Goal: Transaction & Acquisition: Obtain resource

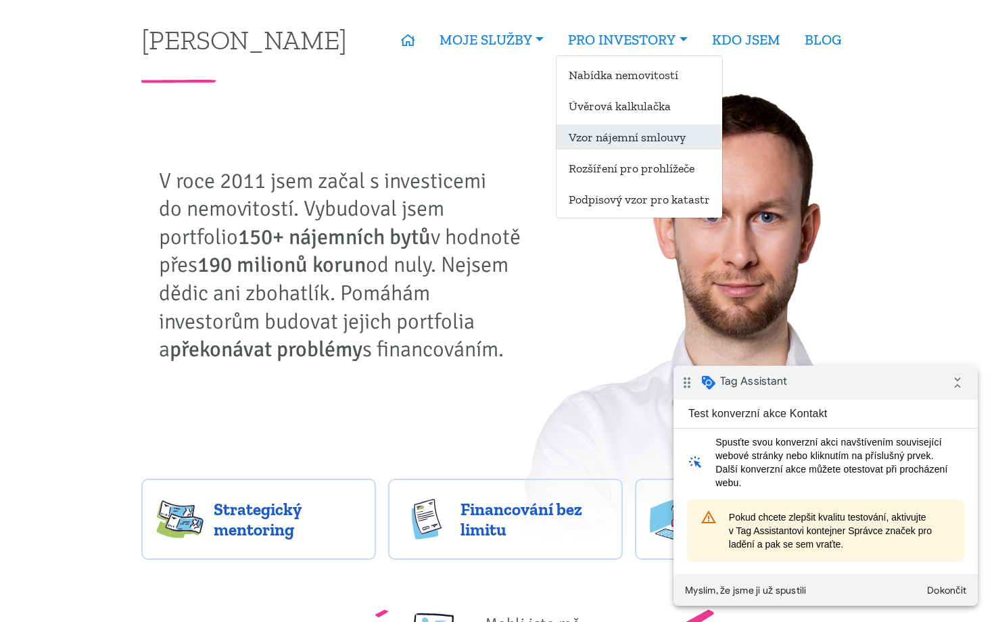
click at [630, 133] on link "Vzor nájemní smlouvy" at bounding box center [639, 136] width 166 height 25
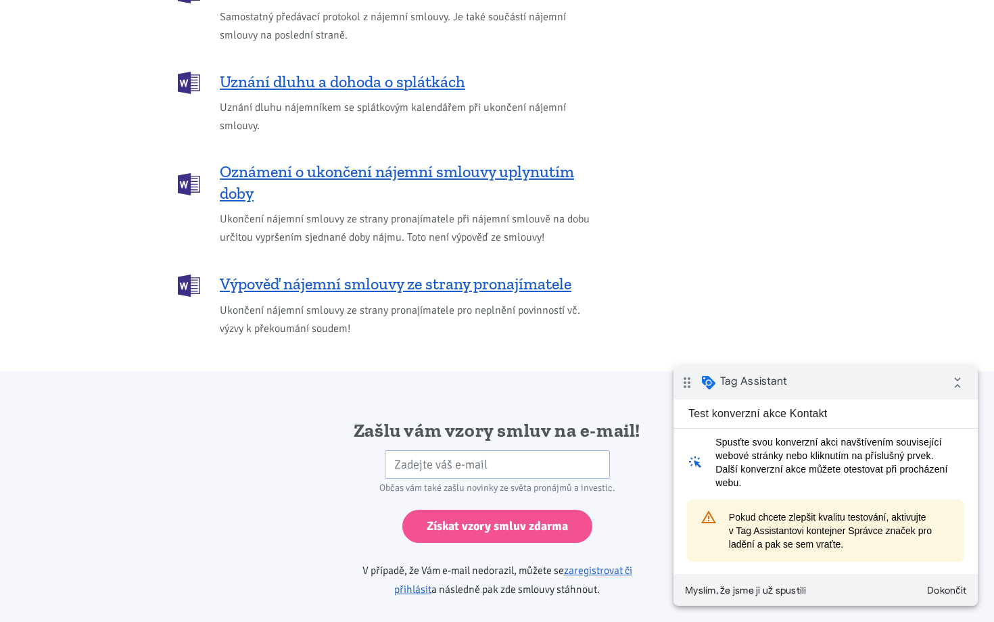
scroll to position [1965, 0]
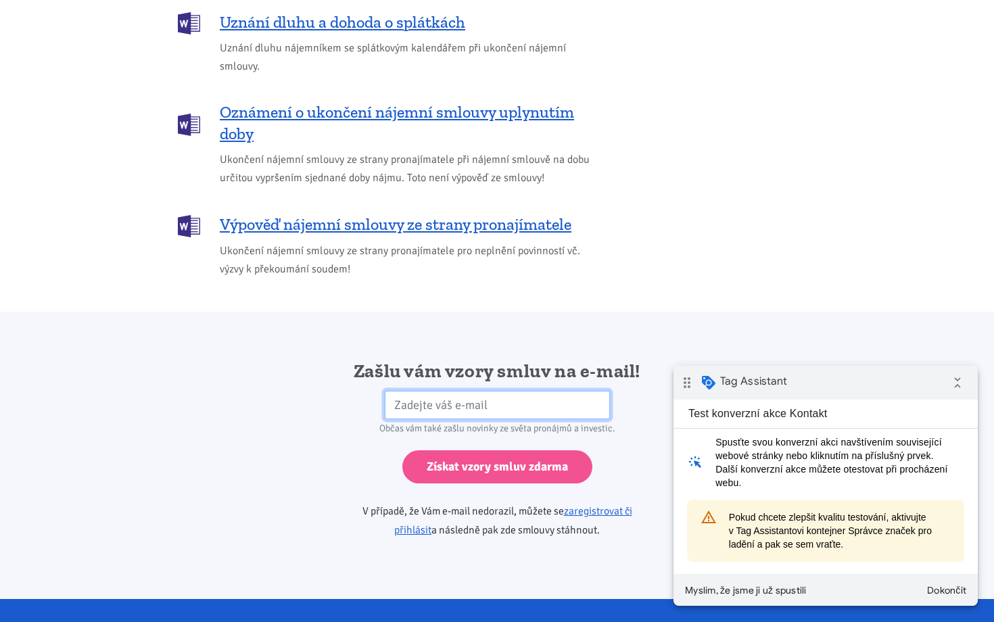
click at [502, 391] on input "email" at bounding box center [497, 405] width 225 height 29
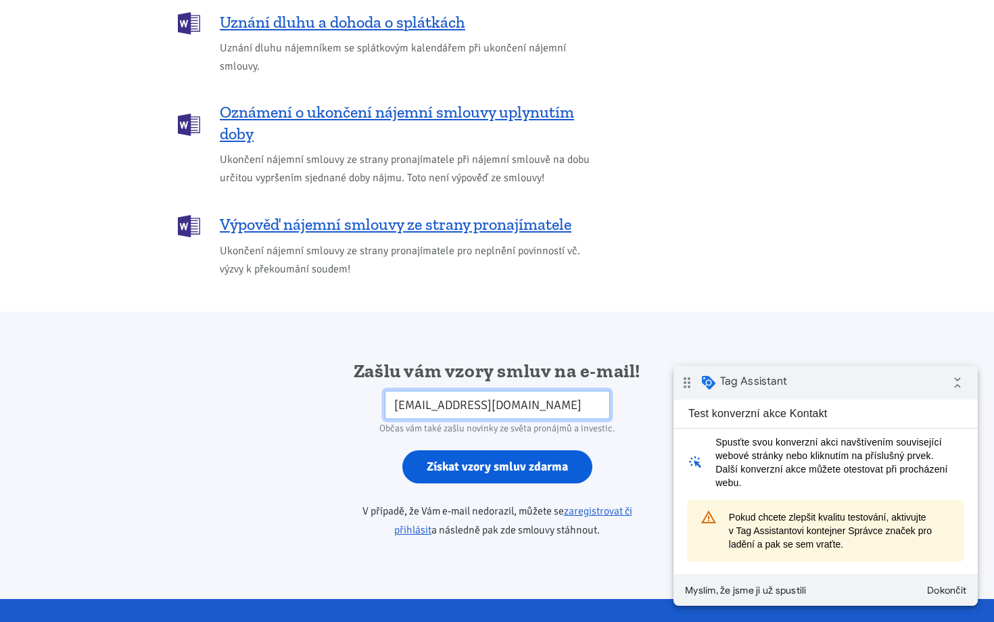
type input "iveta@tk1.cz"
click at [542, 450] on input "Získat vzory smluv zdarma" at bounding box center [497, 466] width 190 height 33
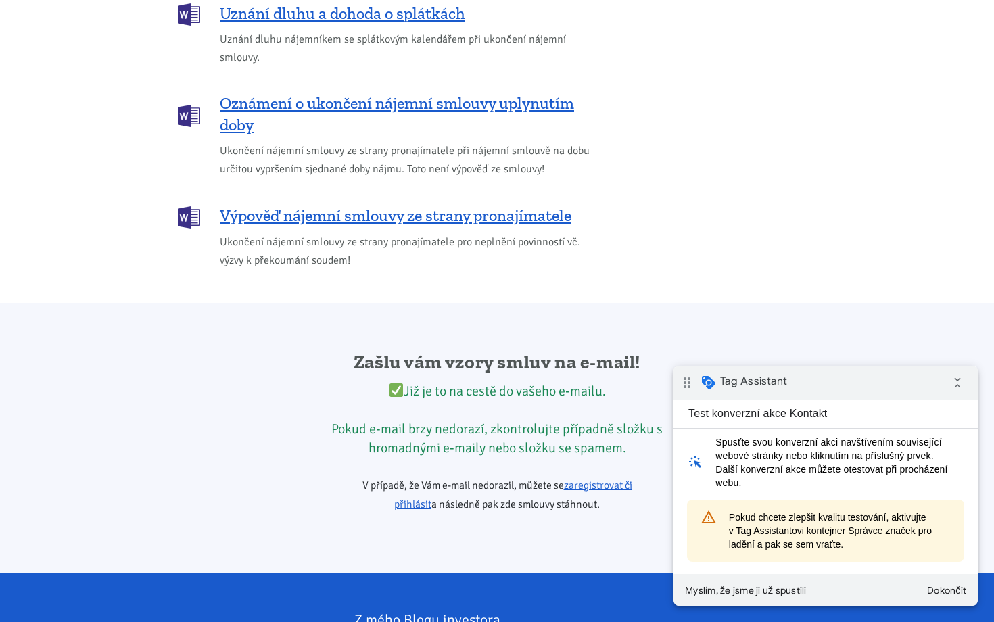
scroll to position [1975, 0]
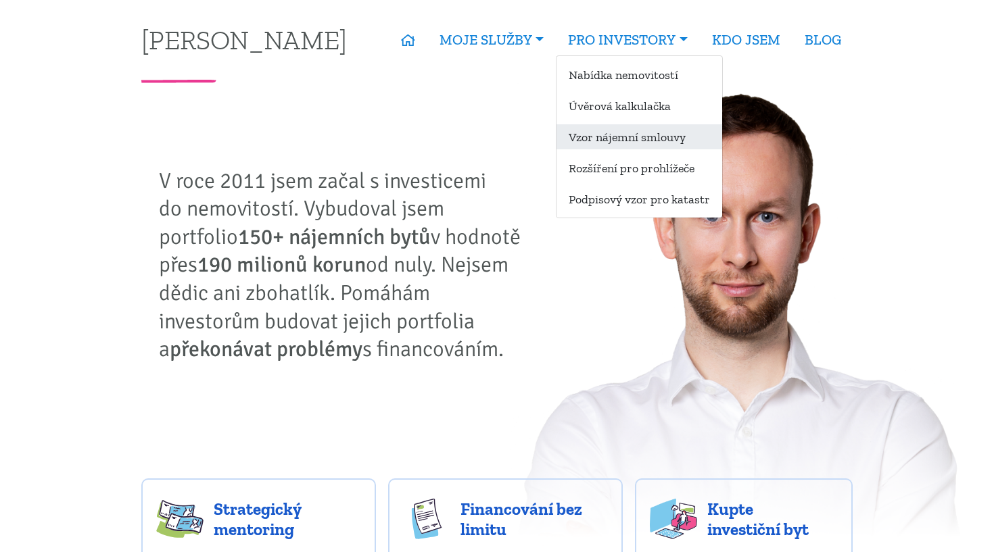
click at [610, 141] on link "Vzor nájemní smlouvy" at bounding box center [639, 136] width 166 height 25
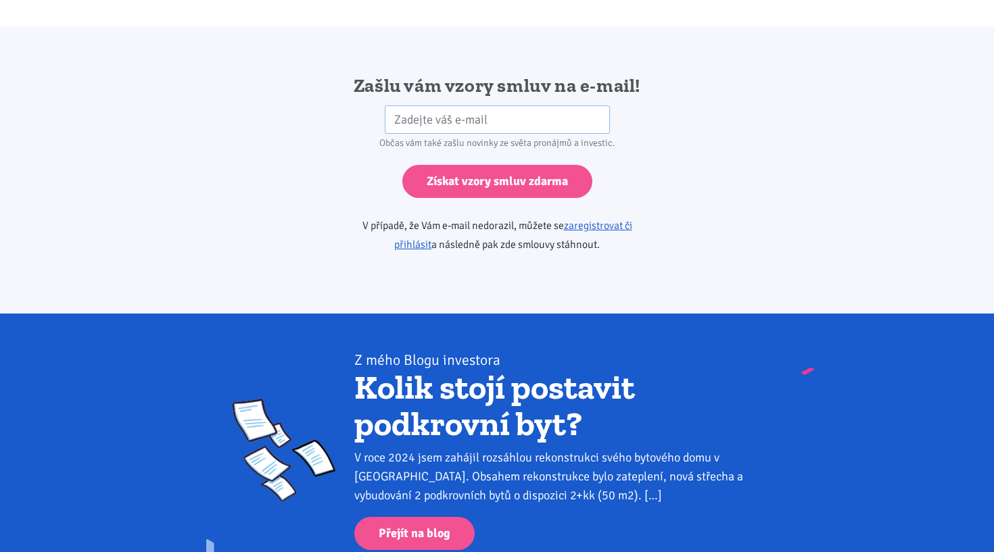
scroll to position [2203, 0]
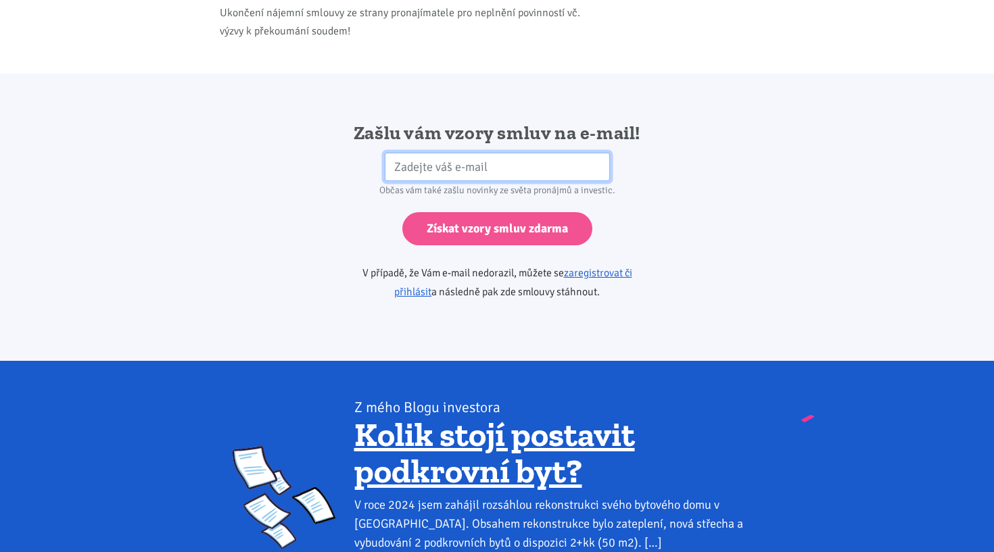
click at [471, 153] on input "email" at bounding box center [497, 167] width 225 height 29
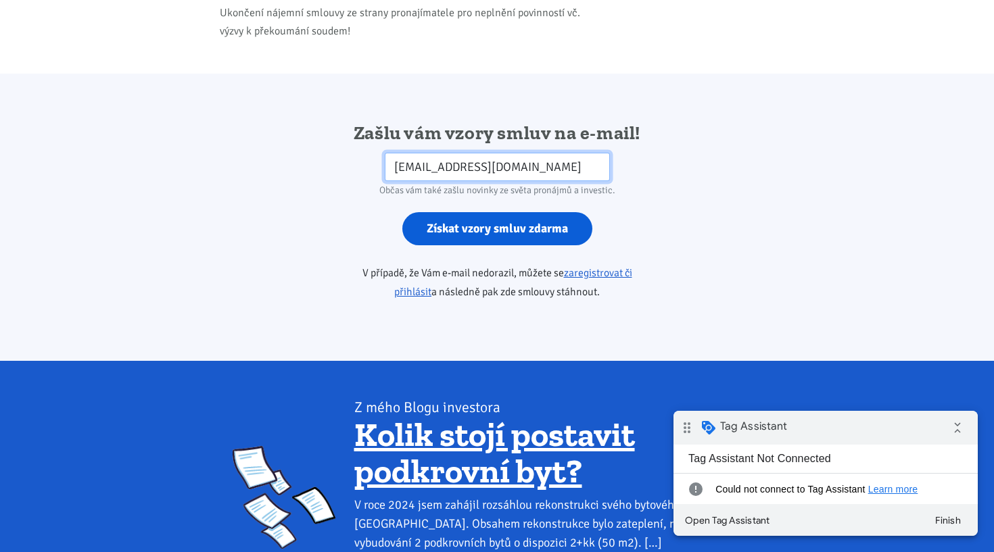
type input "[EMAIL_ADDRESS][DOMAIN_NAME]"
click at [520, 212] on input "Získat vzory smluv zdarma" at bounding box center [497, 228] width 190 height 33
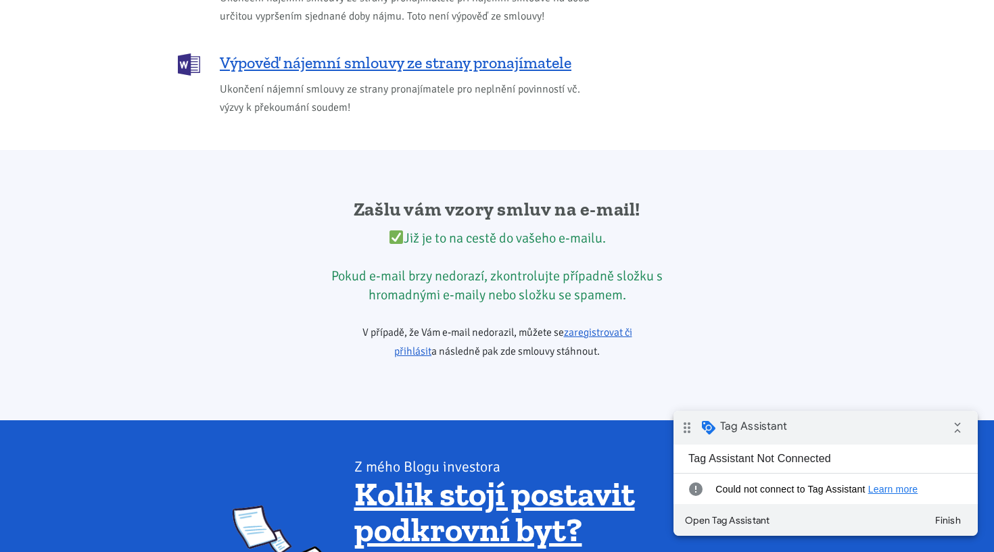
scroll to position [2117, 0]
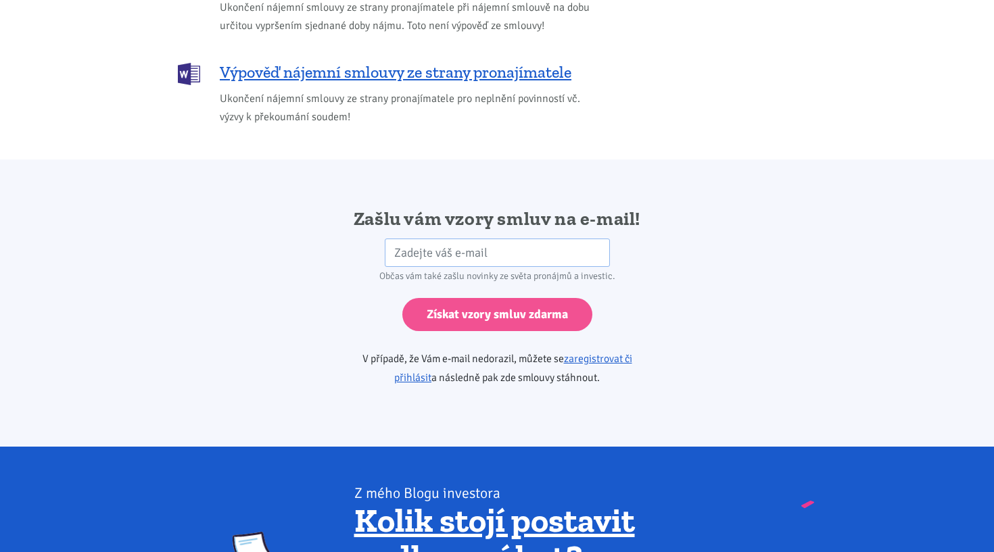
scroll to position [2133, 0]
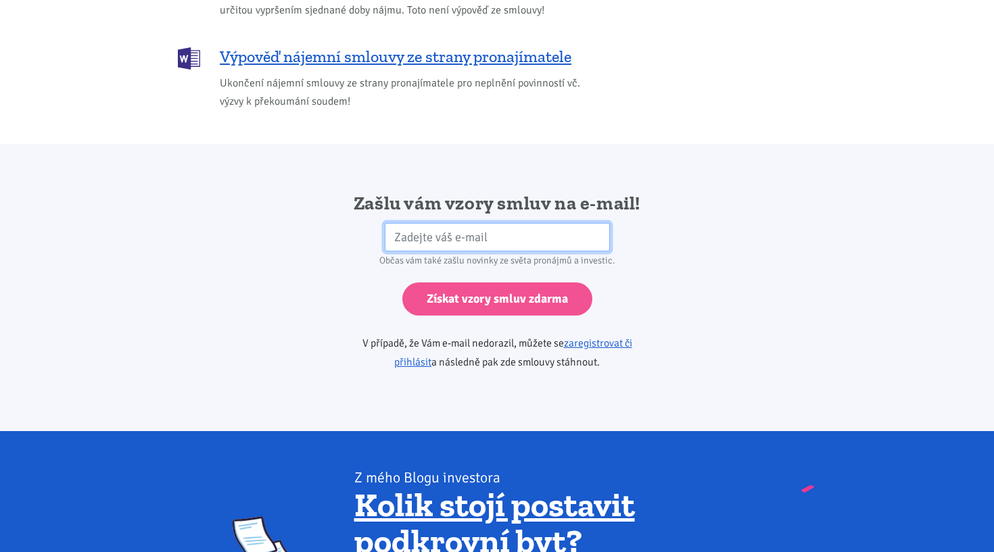
click at [504, 223] on input "email" at bounding box center [497, 237] width 225 height 29
paste input "[EMAIL_ADDRESS][DOMAIN_NAME]"
type input "[EMAIL_ADDRESS][DOMAIN_NAME]"
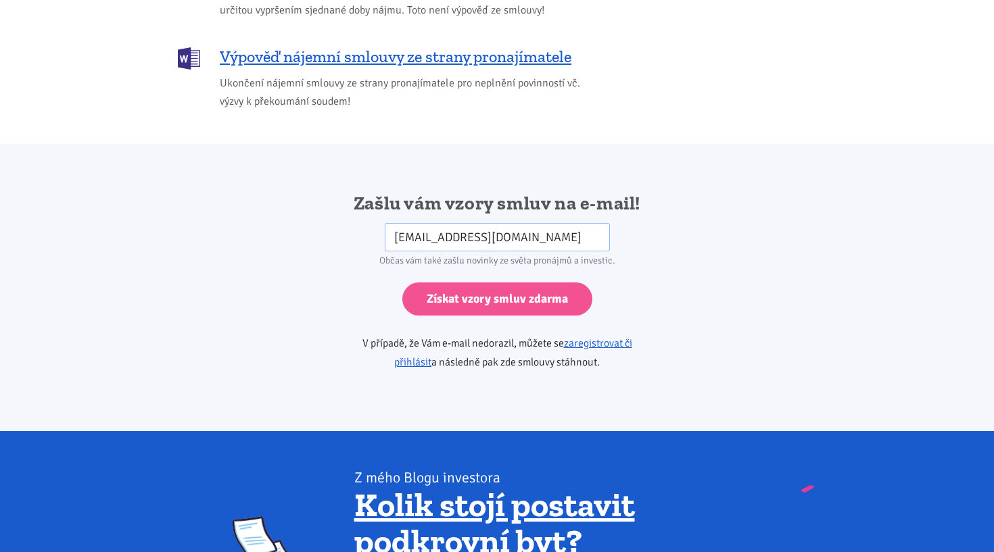
click at [682, 253] on div "Zašlu vám vzory smluv na e-mail! [EMAIL_ADDRESS][DOMAIN_NAME] HP Občas vám také…" at bounding box center [497, 287] width 730 height 193
click at [517, 223] on input "[EMAIL_ADDRESS][DOMAIN_NAME]" at bounding box center [497, 237] width 225 height 29
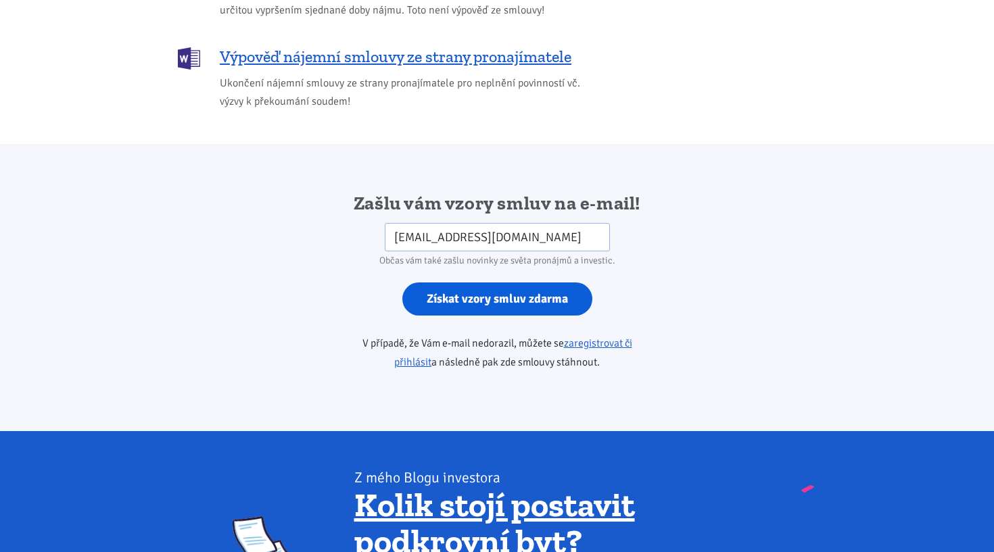
click at [486, 283] on input "Získat vzory smluv zdarma" at bounding box center [497, 299] width 190 height 33
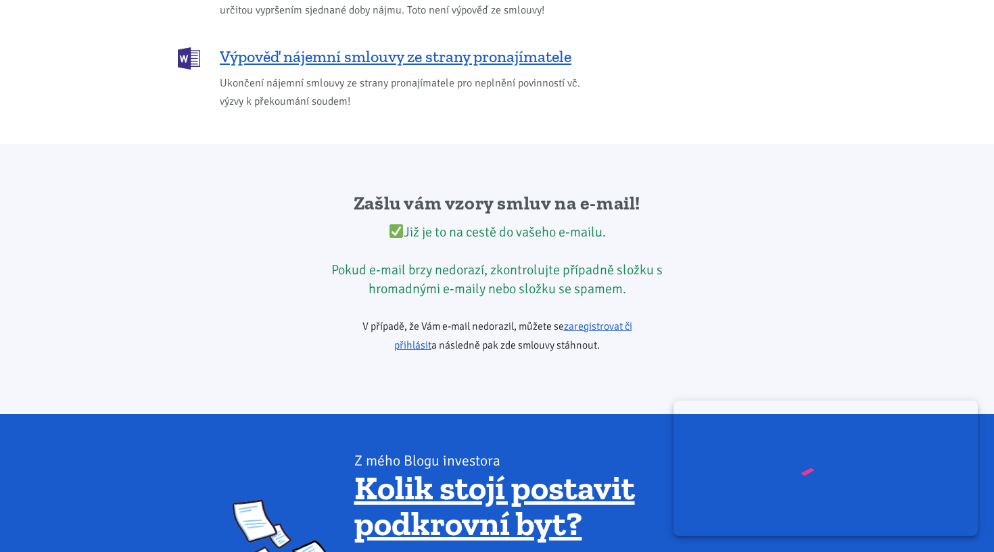
scroll to position [0, 0]
